Goal: Entertainment & Leisure: Consume media (video, audio)

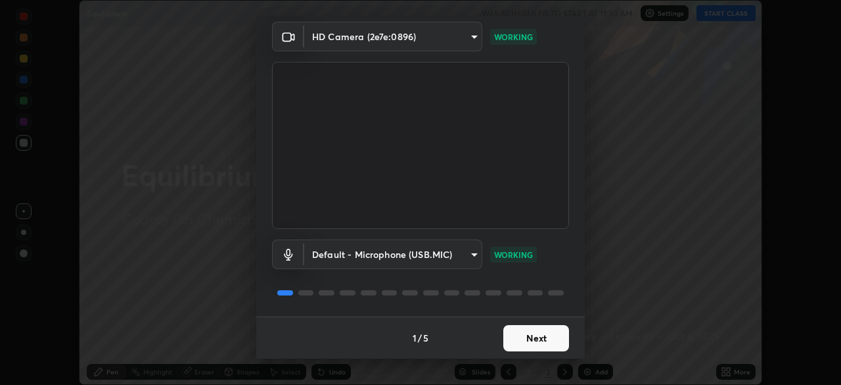
scroll to position [46, 0]
click at [527, 336] on button "Next" at bounding box center [537, 338] width 66 height 26
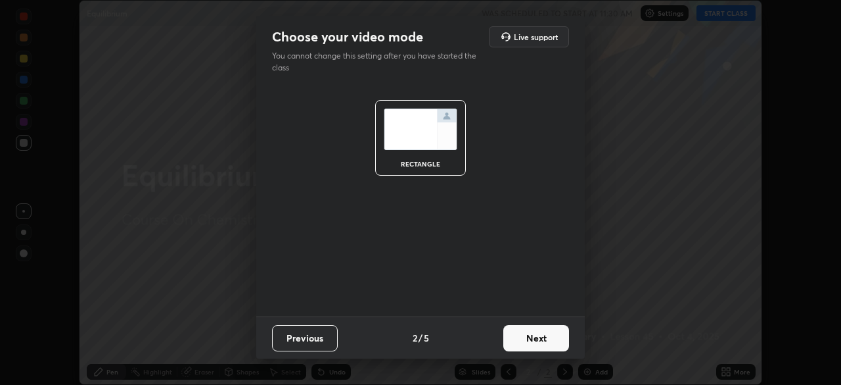
scroll to position [0, 0]
click at [534, 339] on button "Next" at bounding box center [537, 338] width 66 height 26
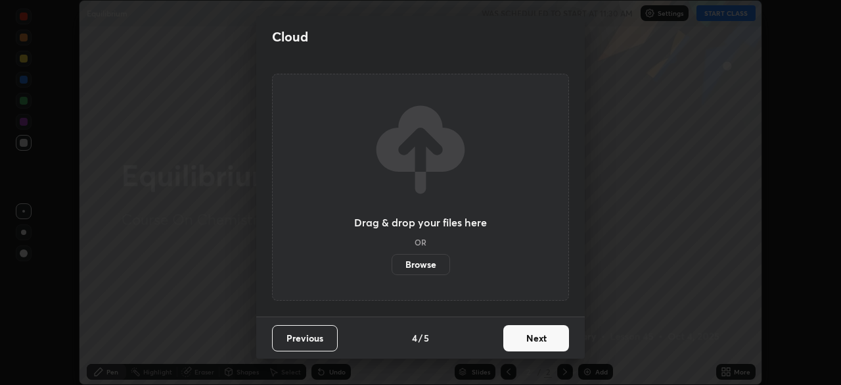
click at [537, 336] on button "Next" at bounding box center [537, 338] width 66 height 26
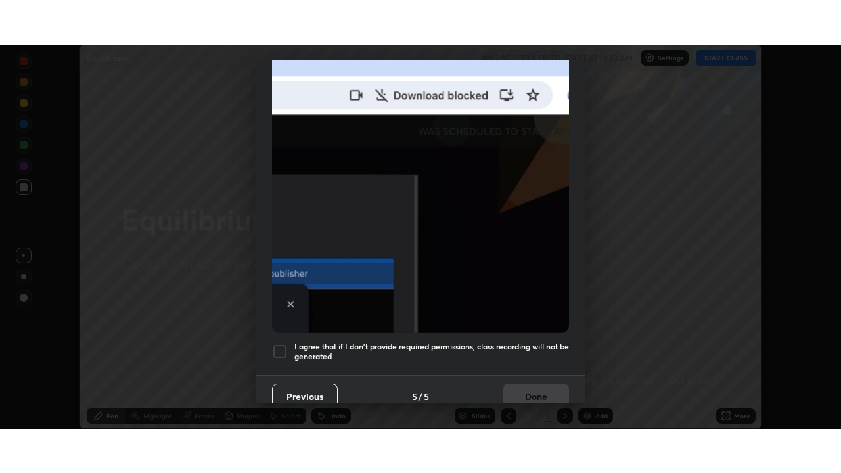
scroll to position [315, 0]
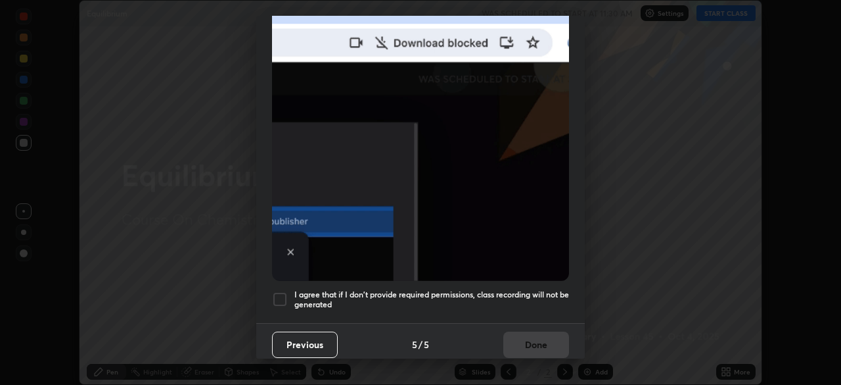
click at [282, 296] on div at bounding box center [280, 299] width 16 height 16
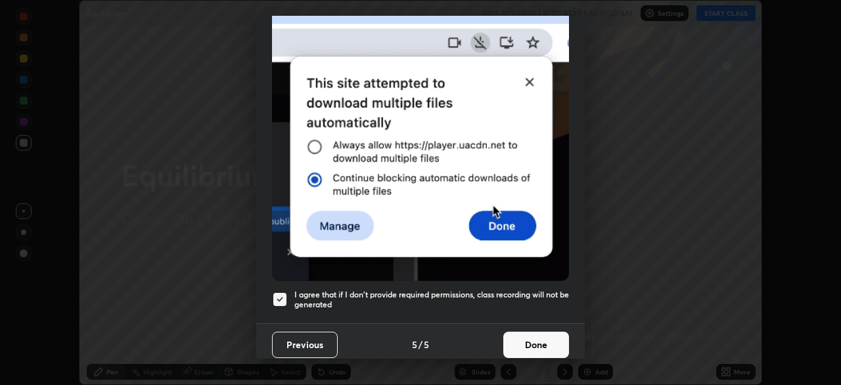
click at [540, 336] on button "Done" at bounding box center [537, 344] width 66 height 26
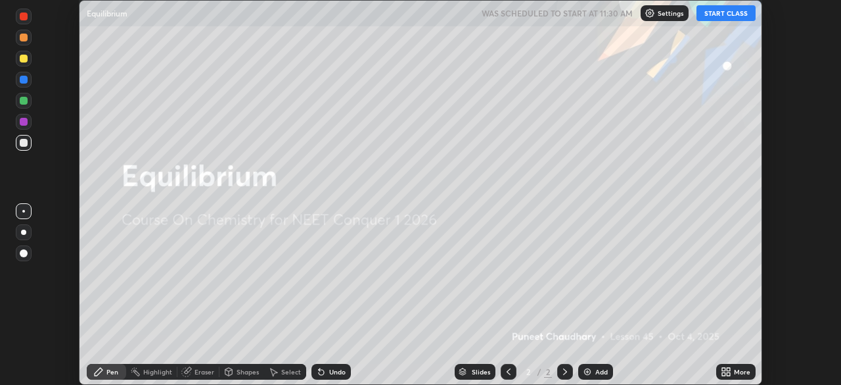
click at [724, 14] on button "START CLASS" at bounding box center [726, 13] width 59 height 16
click at [735, 368] on div "More" at bounding box center [742, 371] width 16 height 7
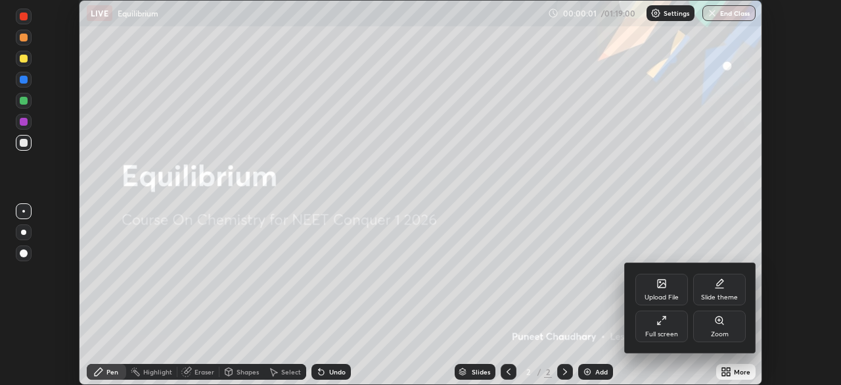
click at [659, 328] on div "Full screen" at bounding box center [662, 326] width 53 height 32
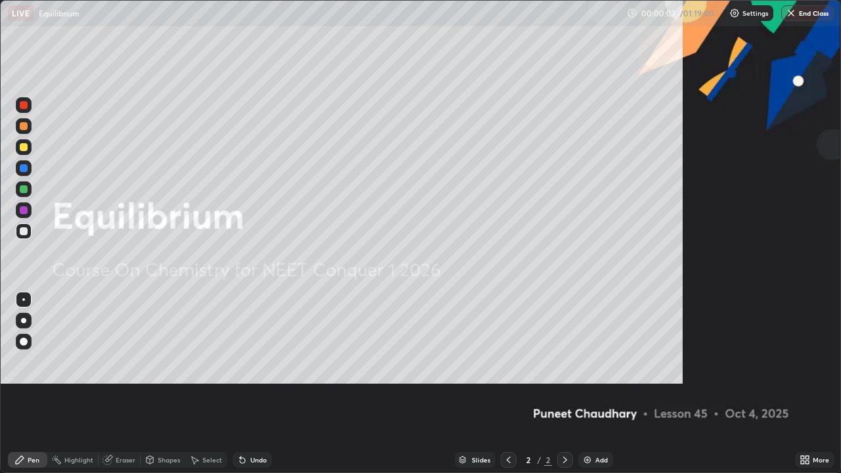
scroll to position [473, 841]
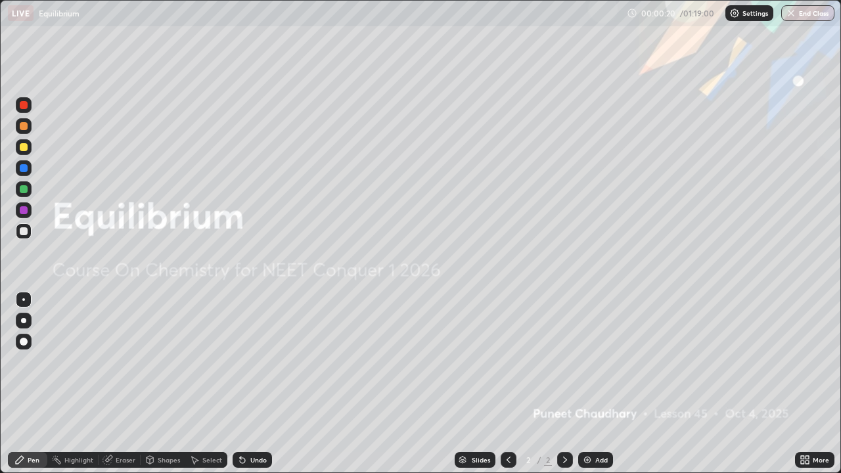
click at [597, 384] on div "Add" at bounding box center [602, 460] width 12 height 7
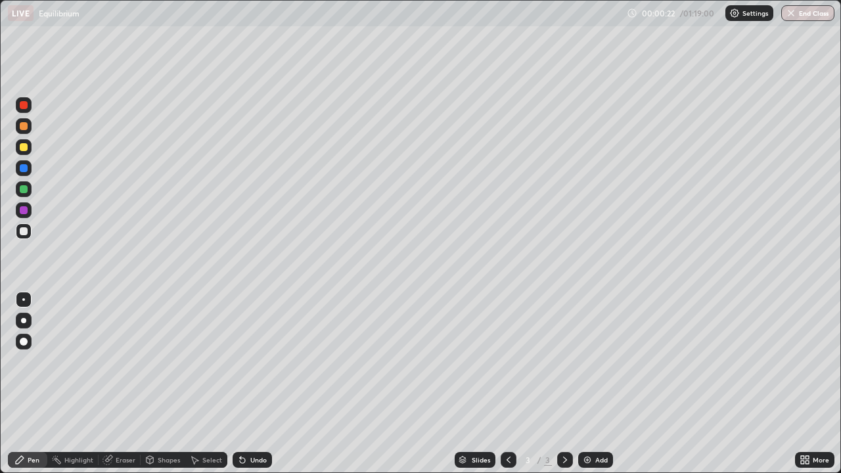
click at [26, 319] on div at bounding box center [23, 320] width 5 height 5
click at [23, 211] on div at bounding box center [24, 210] width 8 height 8
click at [24, 188] on div at bounding box center [24, 189] width 8 height 8
click at [26, 232] on div at bounding box center [24, 231] width 8 height 8
click at [602, 384] on div "Add" at bounding box center [602, 460] width 12 height 7
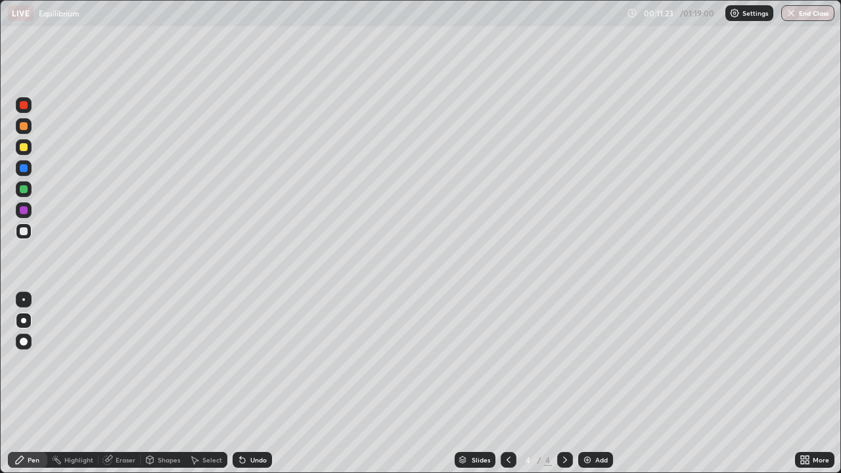
click at [506, 384] on icon at bounding box center [509, 460] width 11 height 11
click at [563, 384] on icon at bounding box center [565, 460] width 11 height 11
click at [509, 384] on icon at bounding box center [509, 460] width 11 height 11
click at [565, 384] on icon at bounding box center [565, 460] width 4 height 7
click at [25, 127] on div at bounding box center [24, 126] width 8 height 8
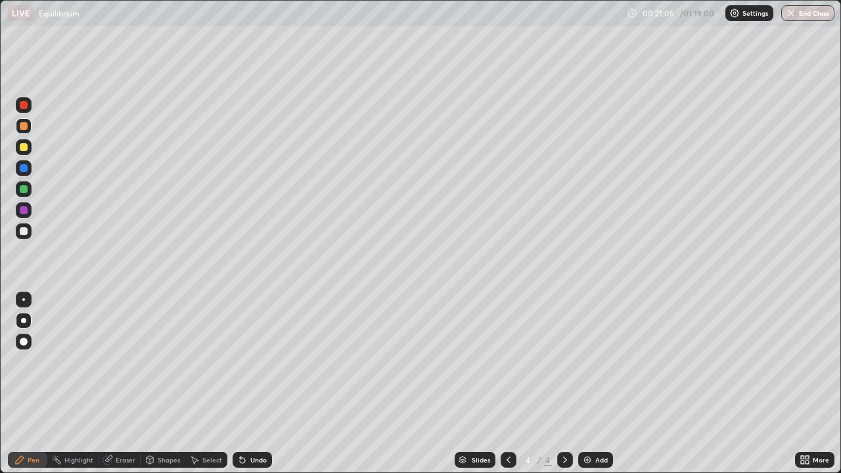
click at [596, 384] on div "Add" at bounding box center [602, 460] width 12 height 7
click at [24, 148] on div at bounding box center [24, 147] width 8 height 8
click at [29, 193] on div at bounding box center [24, 189] width 16 height 16
click at [600, 384] on div "Add" at bounding box center [602, 460] width 12 height 7
click at [25, 341] on div at bounding box center [24, 342] width 8 height 8
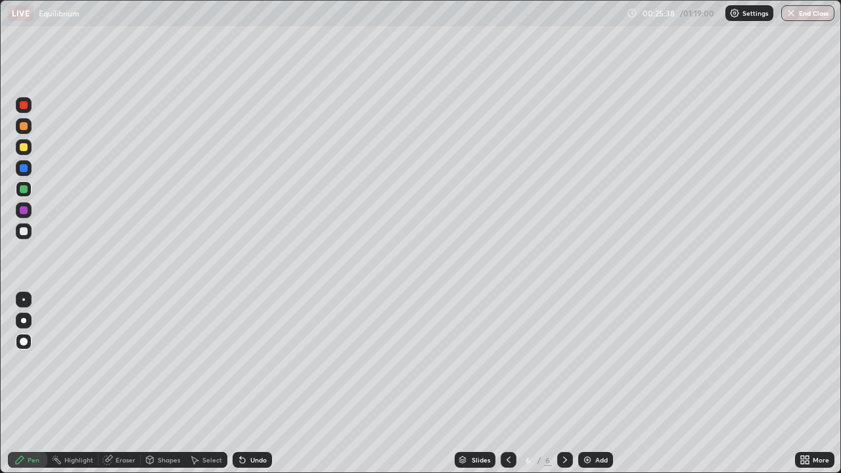
click at [24, 321] on div at bounding box center [23, 320] width 5 height 5
click at [30, 230] on div at bounding box center [24, 232] width 16 height 16
click at [25, 189] on div at bounding box center [24, 189] width 8 height 8
click at [18, 233] on div at bounding box center [24, 232] width 16 height 16
click at [126, 384] on div "Eraser" at bounding box center [126, 460] width 20 height 7
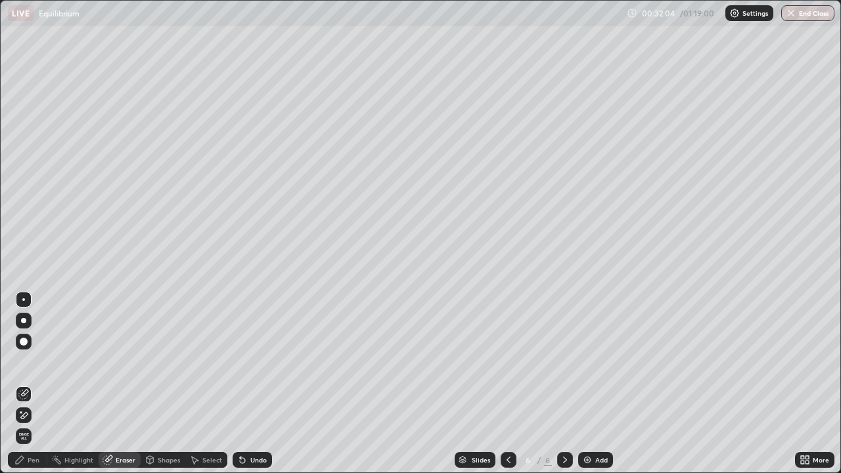
click at [37, 384] on div "Pen" at bounding box center [34, 460] width 12 height 7
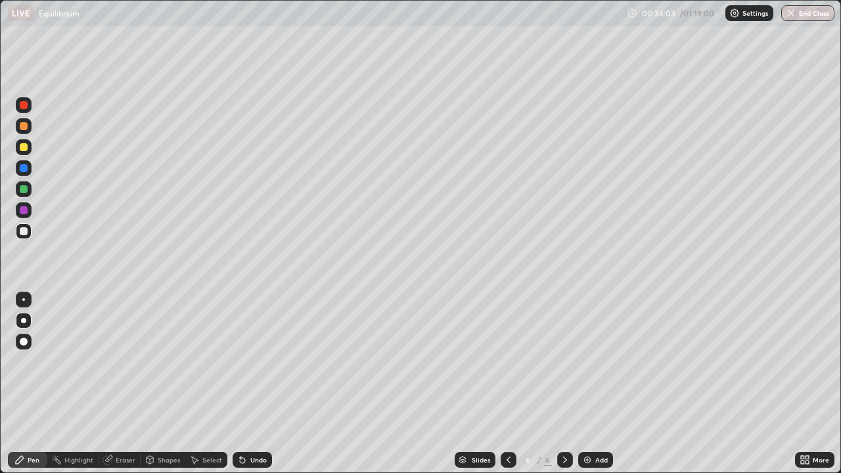
click at [602, 384] on div "Add" at bounding box center [602, 460] width 12 height 7
click at [27, 108] on div at bounding box center [24, 105] width 8 height 8
click at [25, 183] on div at bounding box center [24, 189] width 16 height 16
click at [509, 384] on icon at bounding box center [509, 460] width 11 height 11
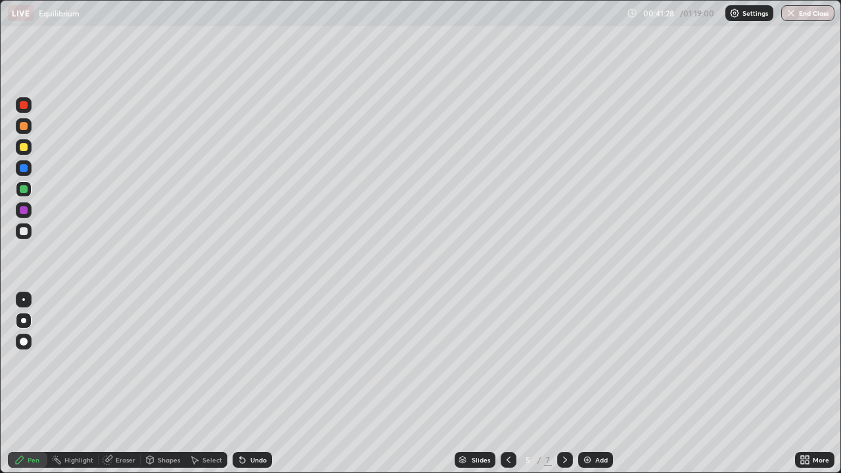
click at [508, 384] on icon at bounding box center [509, 460] width 11 height 11
click at [564, 384] on icon at bounding box center [565, 460] width 11 height 11
click at [563, 384] on icon at bounding box center [565, 460] width 11 height 11
click at [563, 384] on icon at bounding box center [565, 460] width 4 height 7
click at [23, 235] on div at bounding box center [24, 231] width 8 height 8
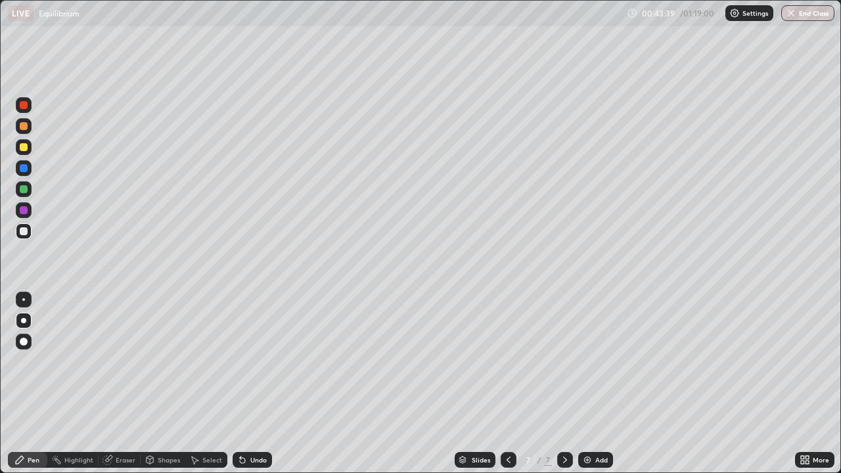
click at [596, 384] on div "Add" at bounding box center [602, 460] width 12 height 7
click at [20, 150] on div at bounding box center [24, 147] width 8 height 8
click at [603, 384] on div "Add" at bounding box center [602, 460] width 12 height 7
click at [22, 228] on div at bounding box center [24, 231] width 8 height 8
click at [262, 384] on div "Undo" at bounding box center [258, 460] width 16 height 7
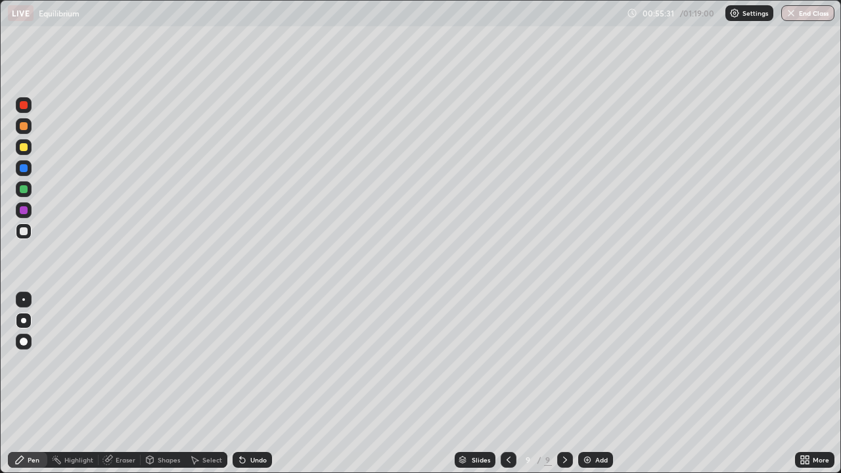
click at [255, 384] on div "Undo" at bounding box center [258, 460] width 16 height 7
click at [126, 384] on div "Eraser" at bounding box center [126, 460] width 20 height 7
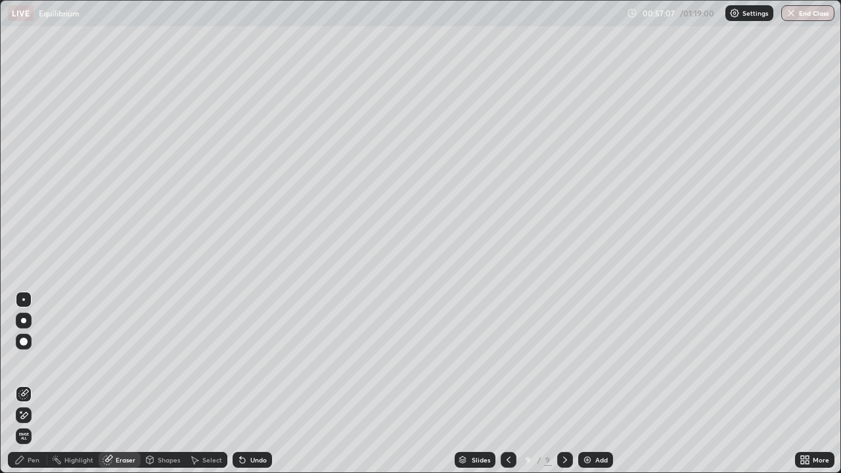
click at [35, 384] on div "Pen" at bounding box center [34, 460] width 12 height 7
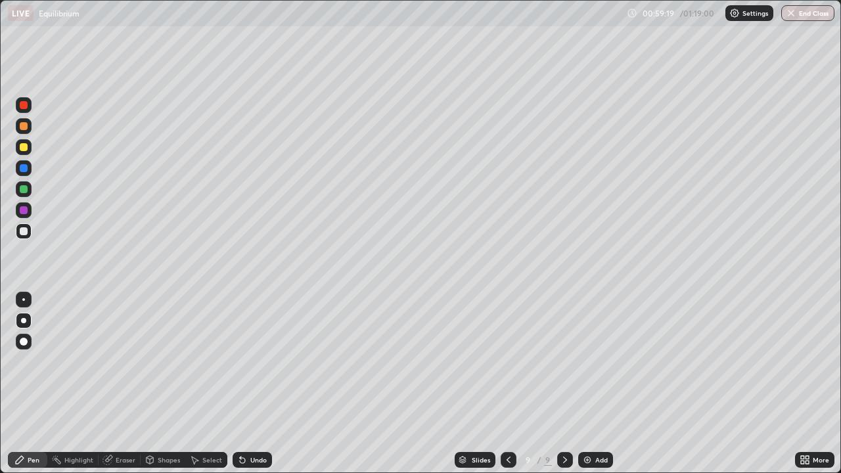
click at [122, 384] on div "Eraser" at bounding box center [126, 460] width 20 height 7
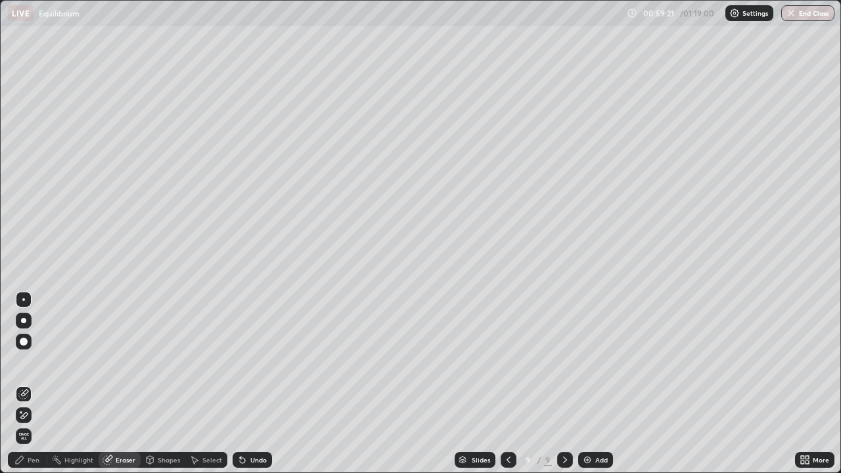
click at [38, 384] on div "Pen" at bounding box center [34, 460] width 12 height 7
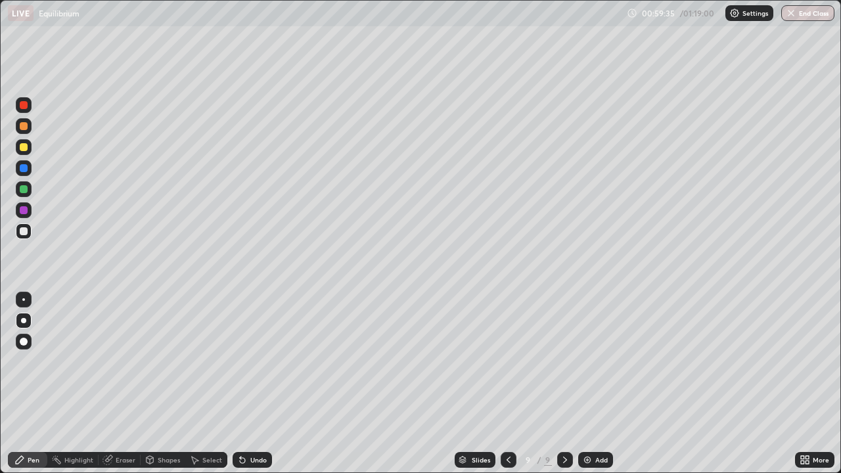
click at [122, 384] on div "Eraser" at bounding box center [126, 460] width 20 height 7
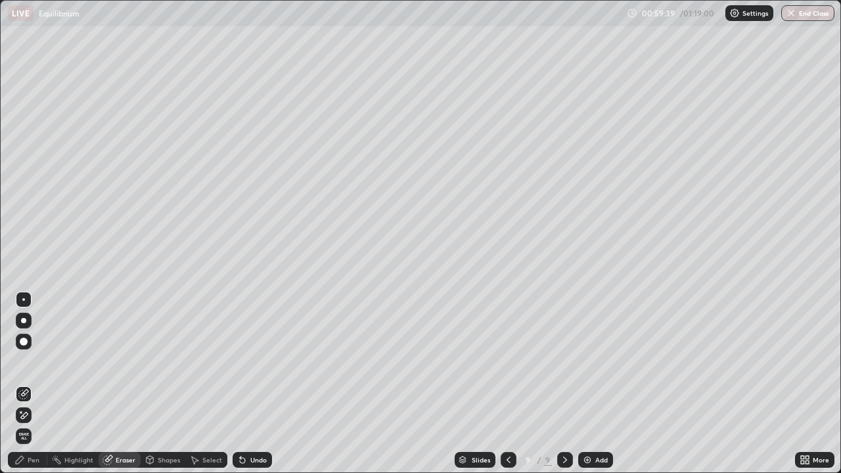
click at [34, 384] on div "Pen" at bounding box center [34, 460] width 12 height 7
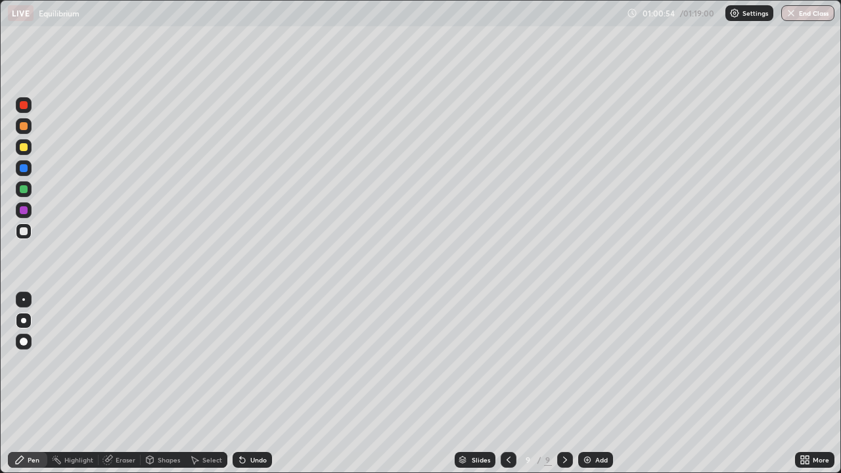
click at [596, 384] on div "Add" at bounding box center [602, 460] width 12 height 7
click at [26, 148] on div at bounding box center [24, 147] width 8 height 8
click at [510, 384] on icon at bounding box center [508, 460] width 11 height 11
click at [558, 384] on div at bounding box center [565, 460] width 16 height 16
click at [507, 384] on icon at bounding box center [508, 460] width 11 height 11
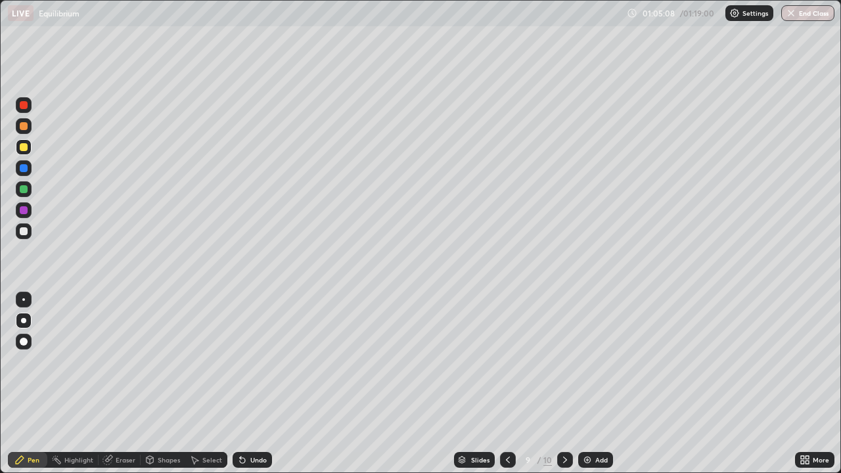
click at [565, 384] on icon at bounding box center [565, 460] width 11 height 11
click at [259, 384] on div "Undo" at bounding box center [258, 460] width 16 height 7
click at [815, 10] on button "End Class" at bounding box center [808, 13] width 53 height 16
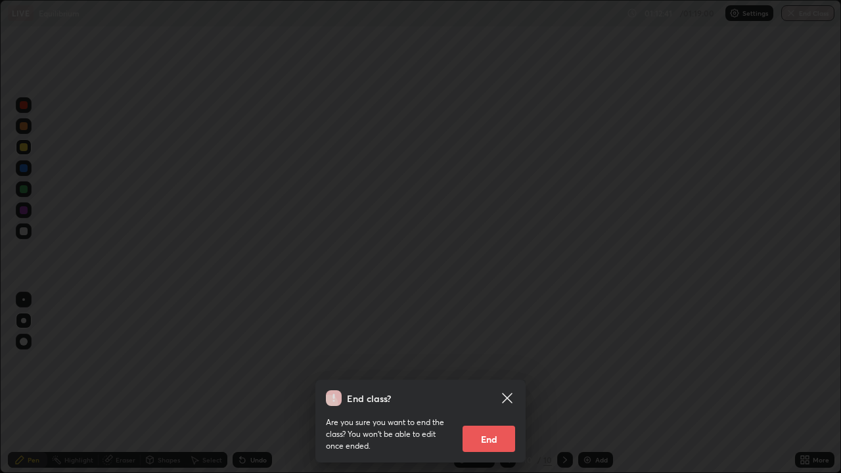
click at [490, 384] on button "End" at bounding box center [489, 439] width 53 height 26
